Goal: Information Seeking & Learning: Learn about a topic

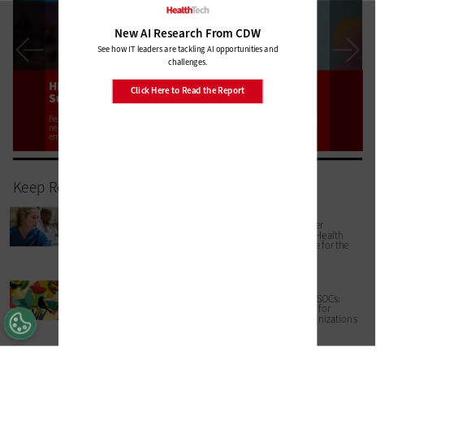
scroll to position [3266, 0]
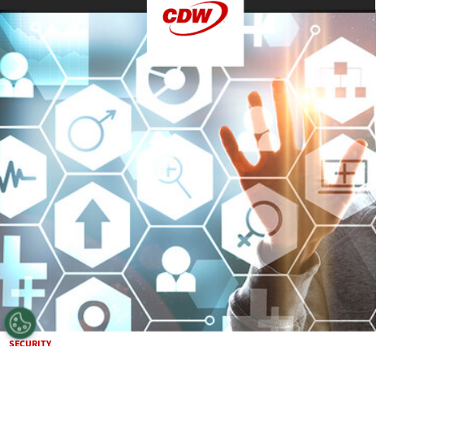
scroll to position [393, 0]
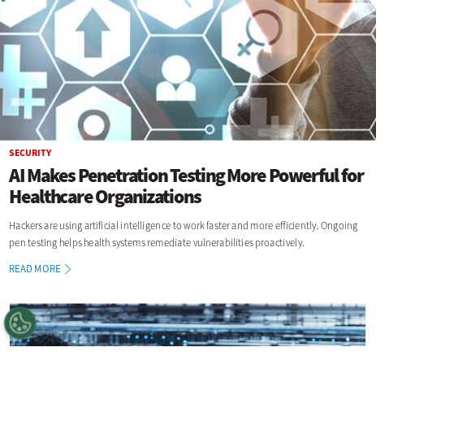
click at [50, 337] on link "Read More" at bounding box center [59, 338] width 96 height 13
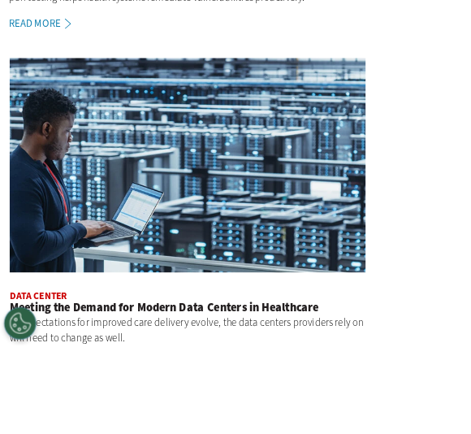
scroll to position [582, 0]
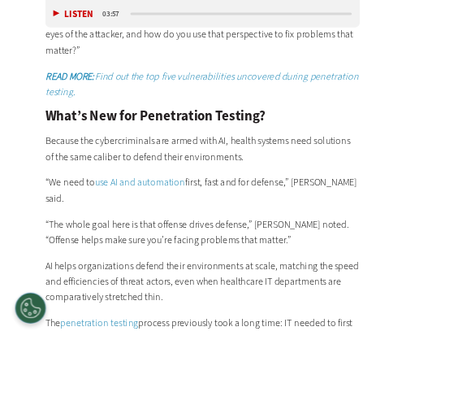
scroll to position [1695, 0]
